Goal: Find specific page/section: Find specific page/section

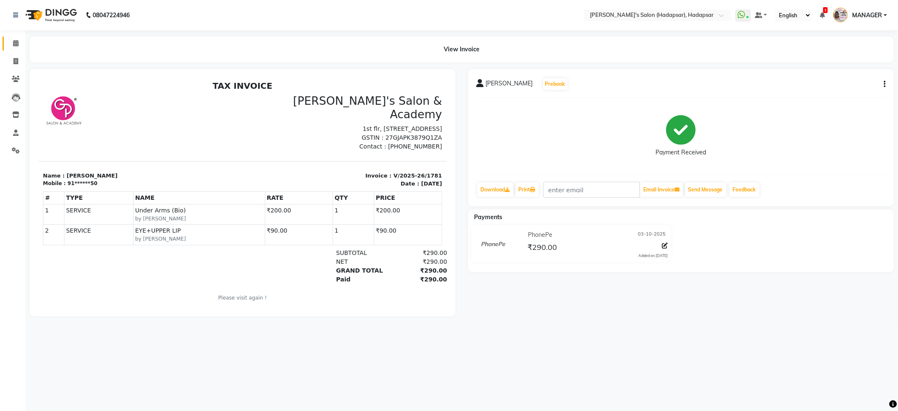
click at [12, 38] on link "Calendar" at bounding box center [13, 44] width 20 height 14
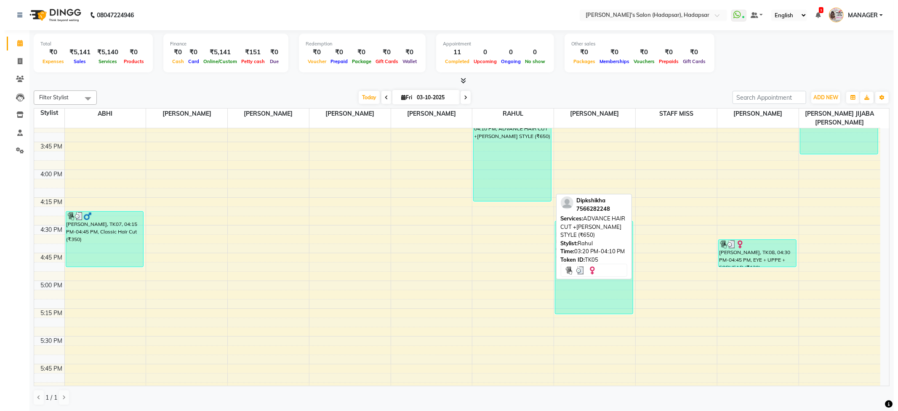
scroll to position [842, 0]
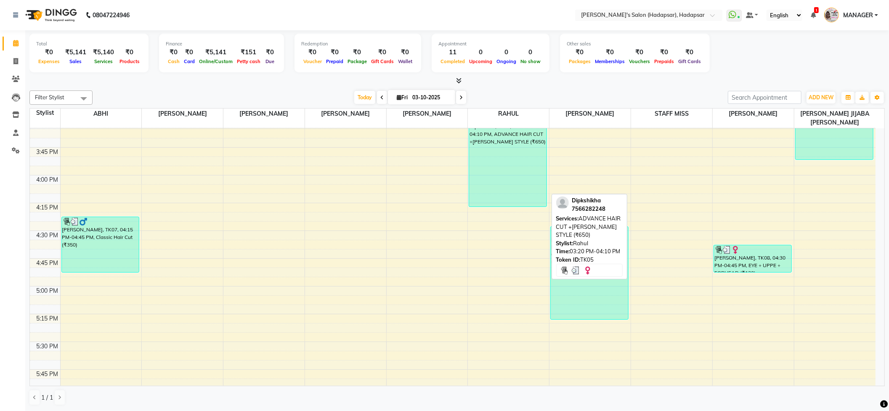
click at [520, 174] on div "Dipkshikha, TK05, 03:20 PM-04:10 PM, ADVANCE HAIR CUT +[PERSON_NAME] STYLE (₹65…" at bounding box center [507, 160] width 77 height 93
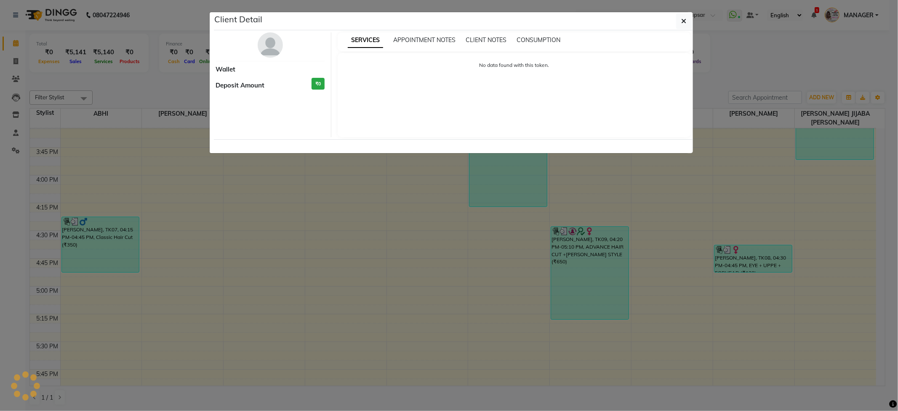
select select "3"
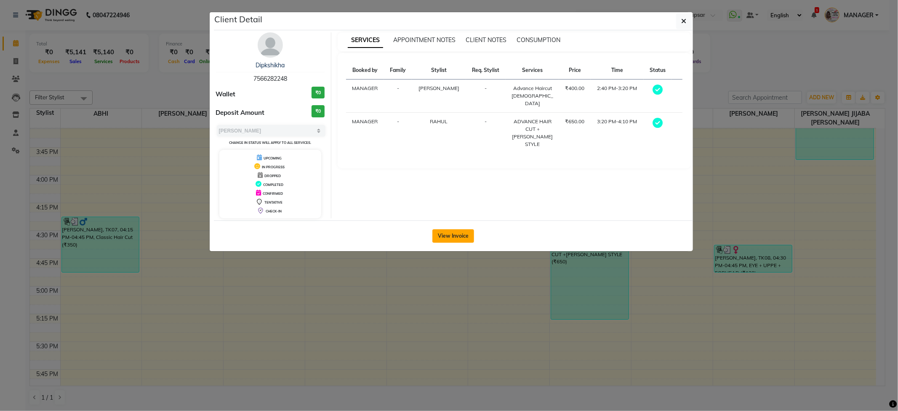
click at [450, 236] on button "View Invoice" at bounding box center [453, 235] width 42 height 13
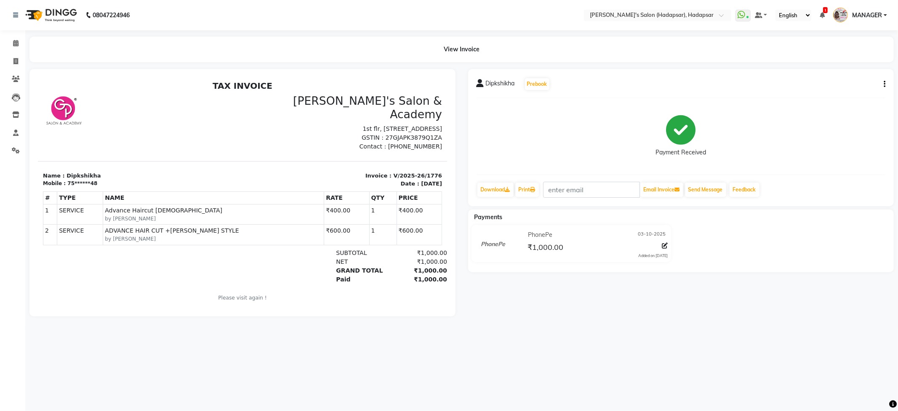
drag, startPoint x: 392, startPoint y: 140, endPoint x: 424, endPoint y: 138, distance: 32.0
click at [424, 142] on p "Contact : [PHONE_NUMBER]" at bounding box center [344, 146] width 194 height 9
copy p "8801054551"
click at [15, 77] on icon at bounding box center [16, 79] width 8 height 6
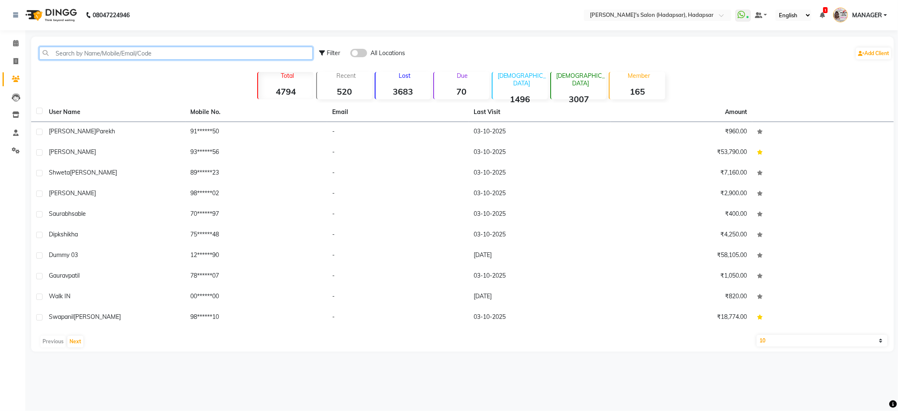
click at [76, 50] on input "text" at bounding box center [175, 53] width 273 height 13
paste input "8801054551"
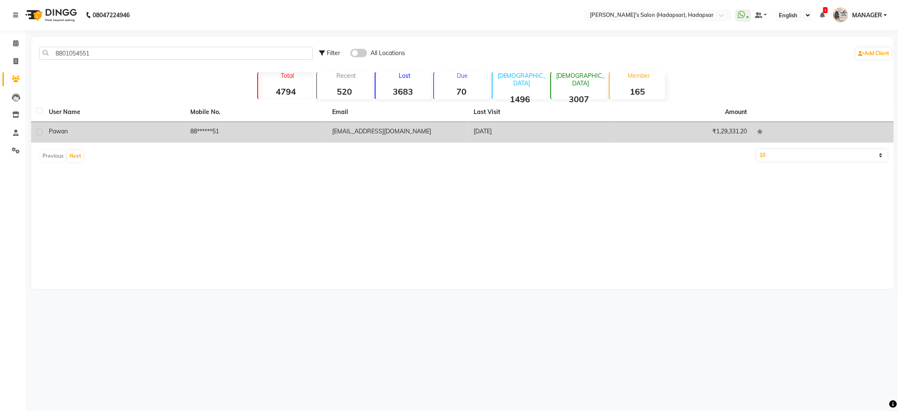
click at [162, 130] on div "Pawan" at bounding box center [115, 131] width 132 height 9
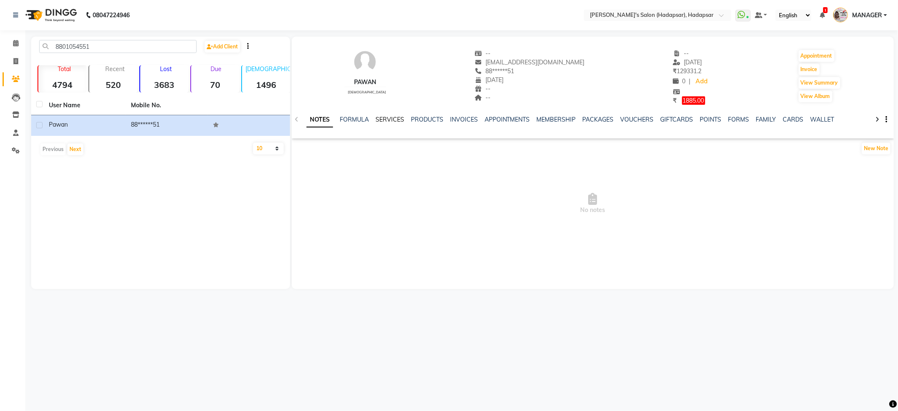
click at [393, 120] on link "SERVICES" at bounding box center [389, 120] width 29 height 8
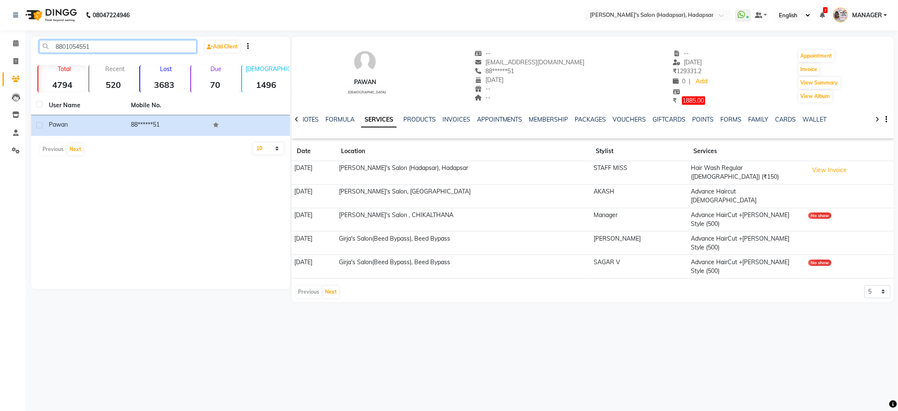
click at [108, 46] on input "8801054551" at bounding box center [117, 46] width 157 height 13
type input "880105455"
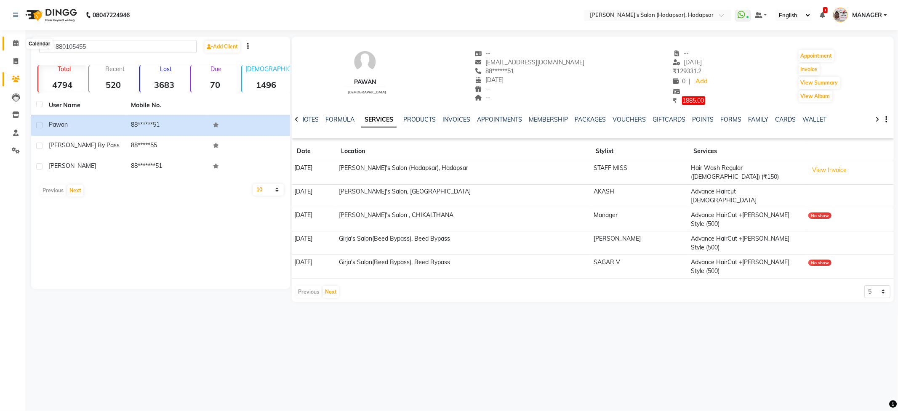
click at [15, 43] on icon at bounding box center [15, 43] width 5 height 6
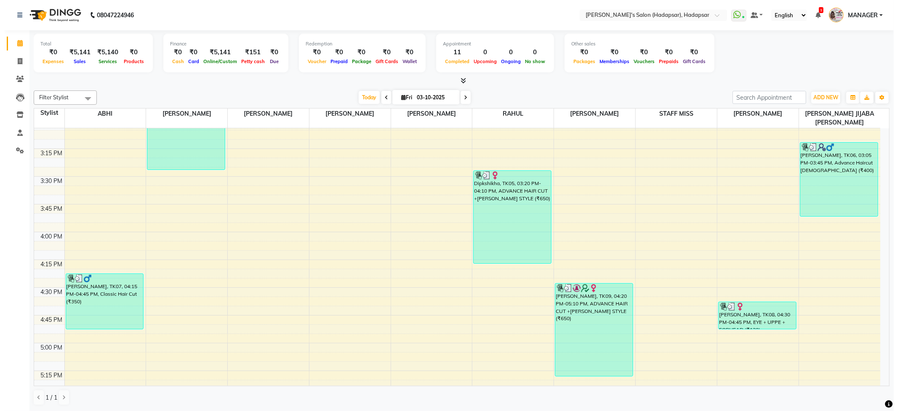
scroll to position [785, 0]
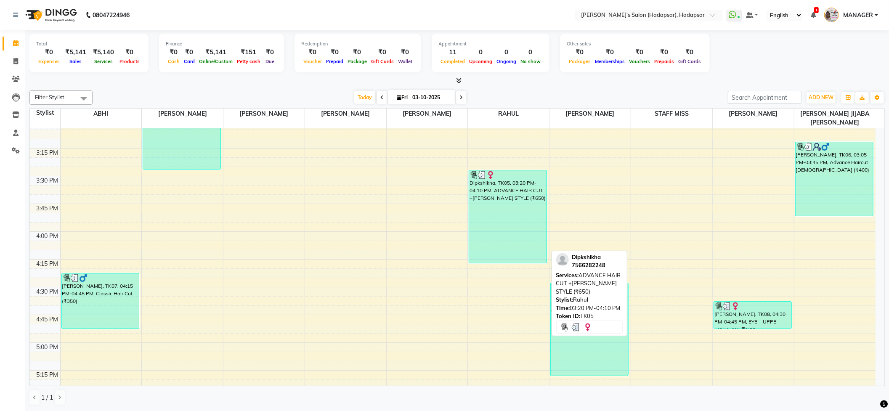
click at [501, 211] on div "Dipkshikha, TK05, 03:20 PM-04:10 PM, ADVANCE HAIR CUT +[PERSON_NAME] STYLE (₹65…" at bounding box center [507, 216] width 77 height 93
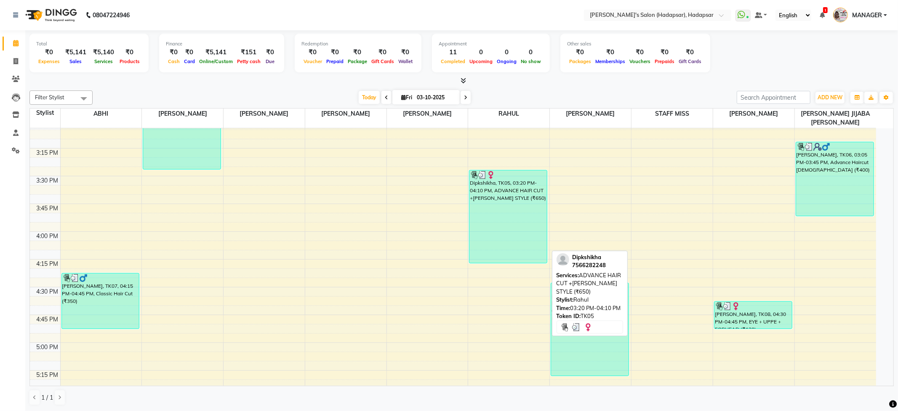
select select "3"
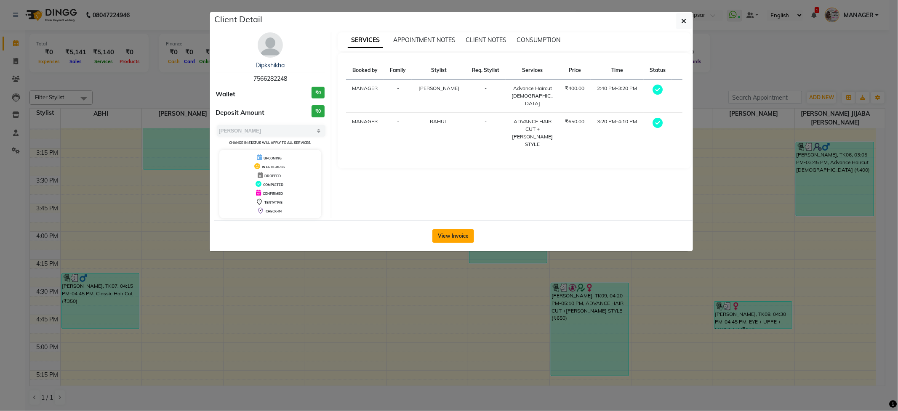
click at [452, 237] on button "View Invoice" at bounding box center [453, 235] width 42 height 13
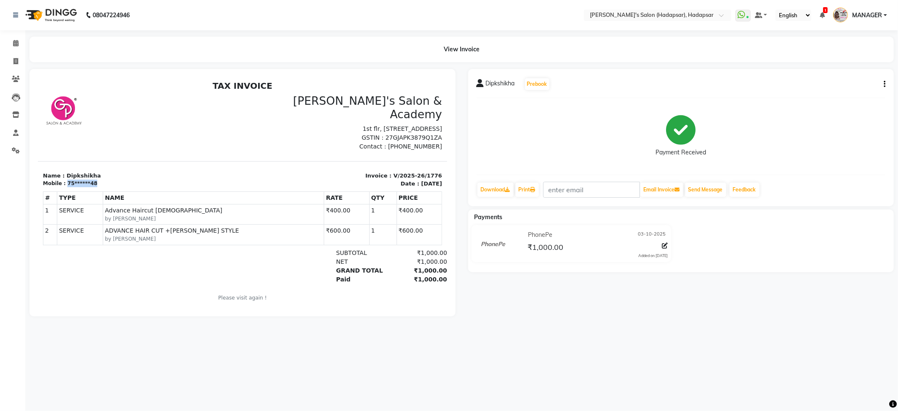
drag, startPoint x: 62, startPoint y: 176, endPoint x: 95, endPoint y: 177, distance: 32.4
click at [95, 179] on div "Mobile : 75******48" at bounding box center [139, 183] width 194 height 8
drag, startPoint x: 97, startPoint y: 175, endPoint x: 282, endPoint y: 135, distance: 189.4
click at [291, 135] on p "GSTIN : 27GJAPK3879Q1ZA" at bounding box center [344, 137] width 194 height 9
drag, startPoint x: 63, startPoint y: 177, endPoint x: 90, endPoint y: 177, distance: 26.9
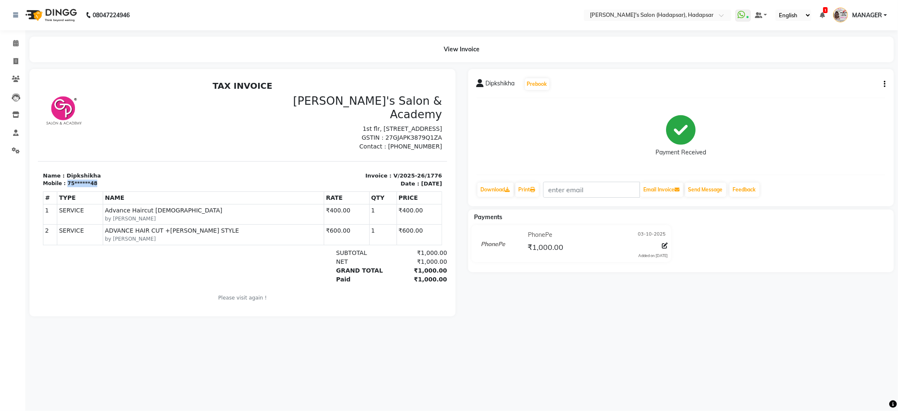
click at [90, 179] on div "Mobile : 75******48" at bounding box center [139, 183] width 194 height 8
copy div "75******48"
click at [13, 76] on icon at bounding box center [16, 79] width 8 height 6
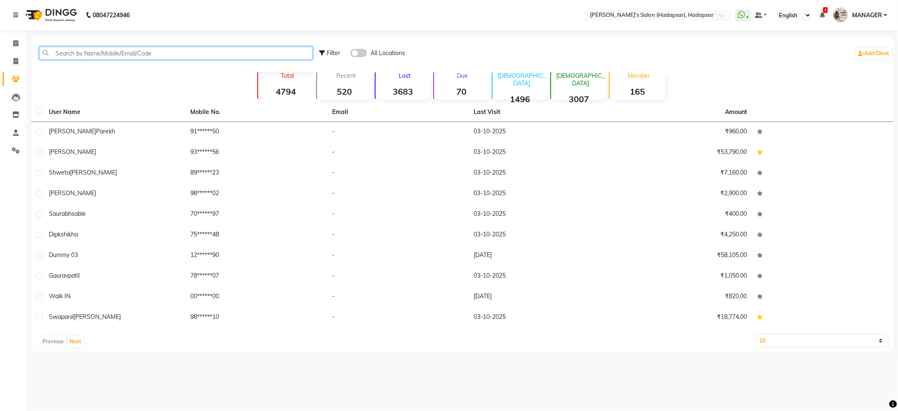
click at [125, 51] on input "text" at bounding box center [175, 53] width 273 height 13
paste input "75******48"
click at [114, 52] on input "75******48" at bounding box center [175, 53] width 273 height 13
type input "7"
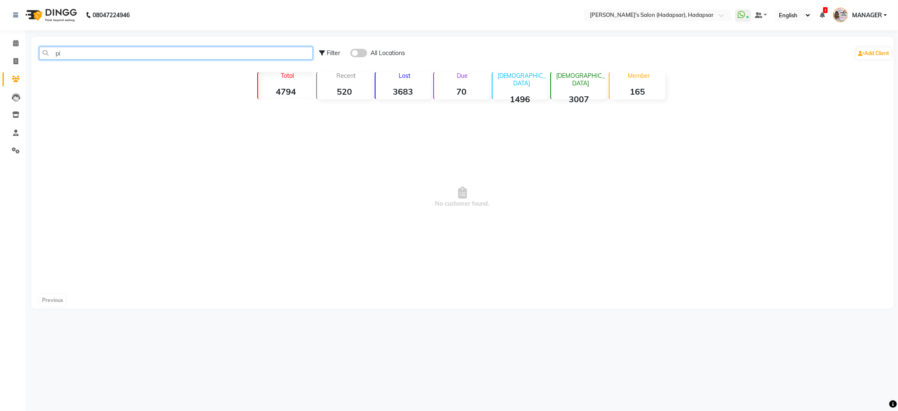
type input "p"
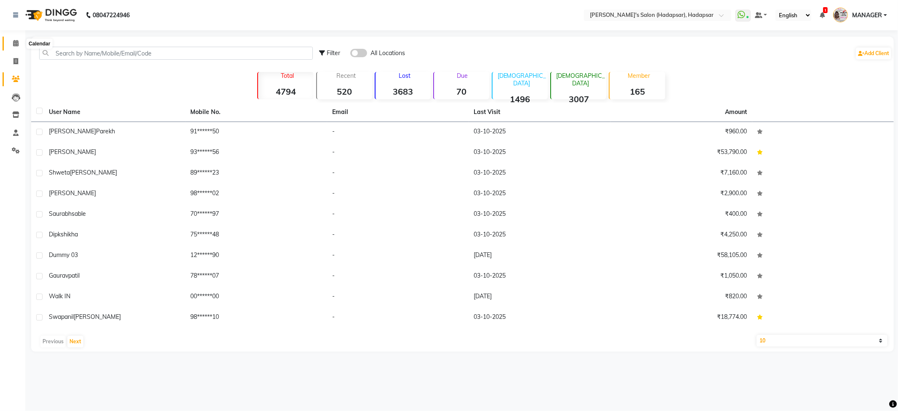
click at [16, 41] on icon at bounding box center [15, 43] width 5 height 6
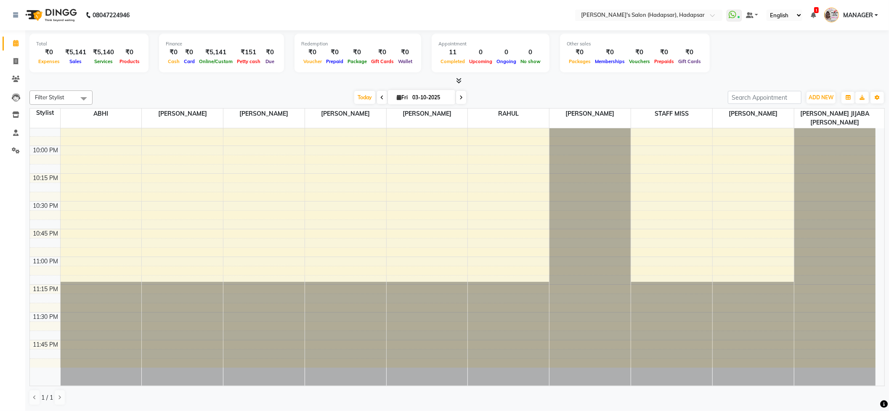
click at [763, 68] on div "Total ₹0 Expenses ₹5,141 Sales ₹5,140 Services ₹0 Products Finance ₹0 Cash ₹0 C…" at bounding box center [456, 54] width 855 height 41
